Goal: Navigation & Orientation: Find specific page/section

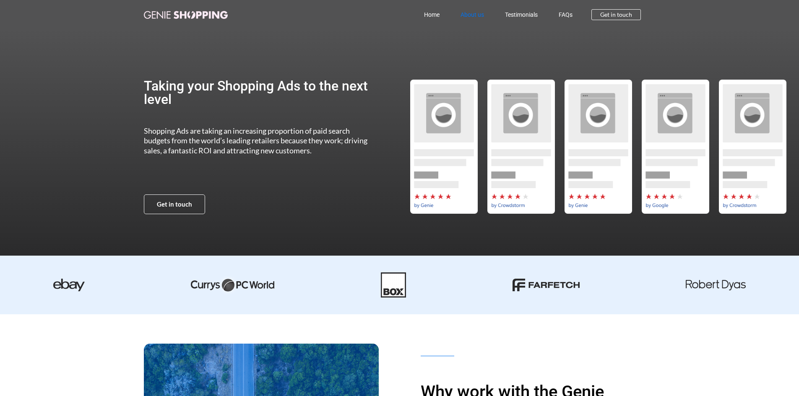
click at [468, 15] on link "About us" at bounding box center [472, 14] width 44 height 19
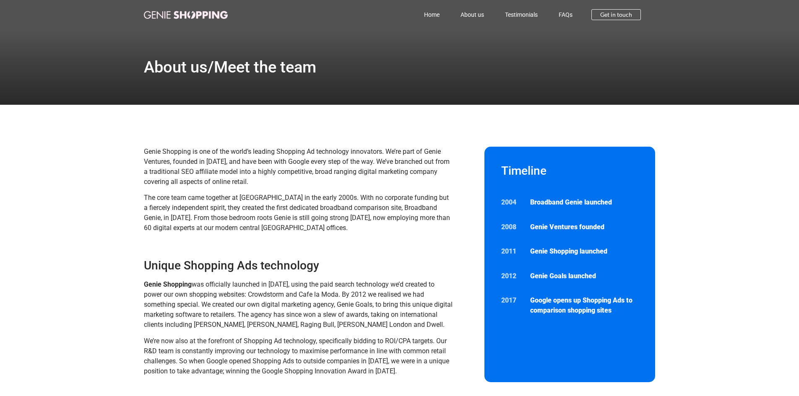
click at [163, 17] on img at bounding box center [186, 15] width 84 height 8
